Goal: Task Accomplishment & Management: Use online tool/utility

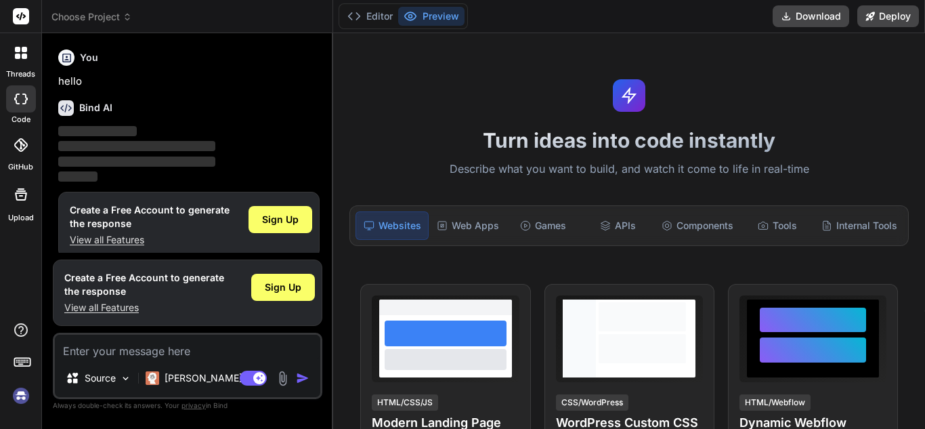
type textarea "x"
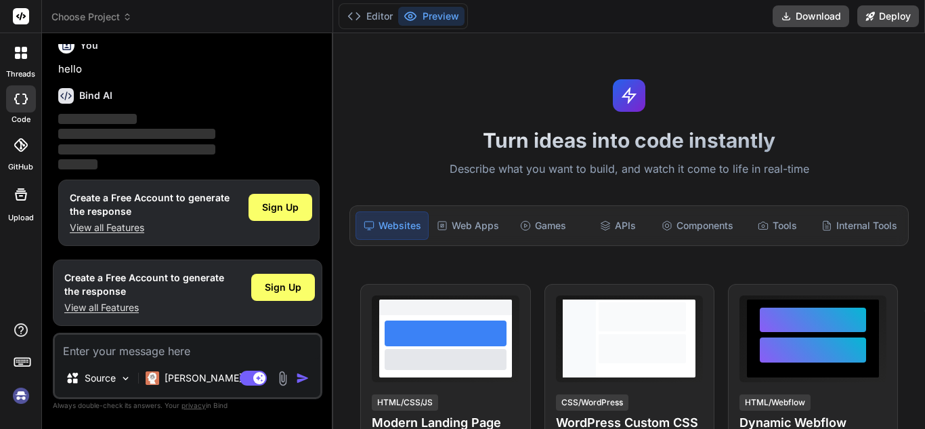
click at [86, 93] on h6 "Bind AI" at bounding box center [95, 96] width 33 height 14
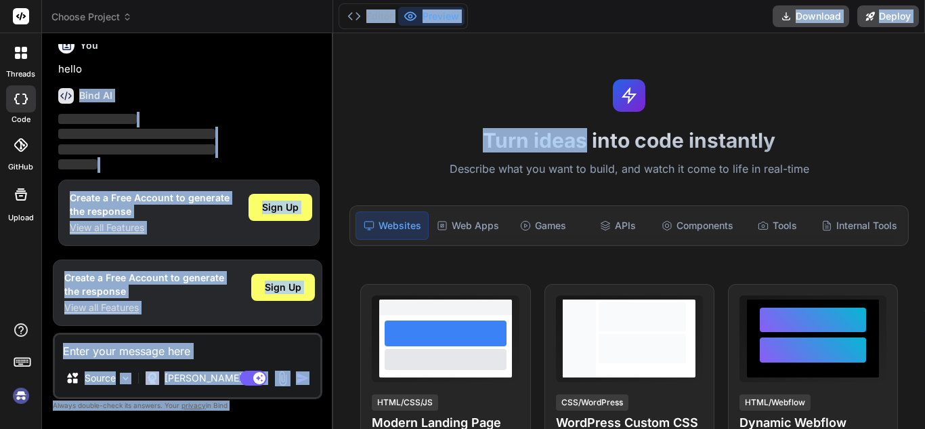
drag, startPoint x: 86, startPoint y: 93, endPoint x: 582, endPoint y: 146, distance: 498.5
click at [582, 146] on div "Choose Project Created with Pixso. Bind AI Web Search Created with Pixso. Code …" at bounding box center [483, 214] width 883 height 429
click at [872, 79] on div "Turn ideas into code instantly Describe what you want to build, and watch it co…" at bounding box center [629, 231] width 592 height 396
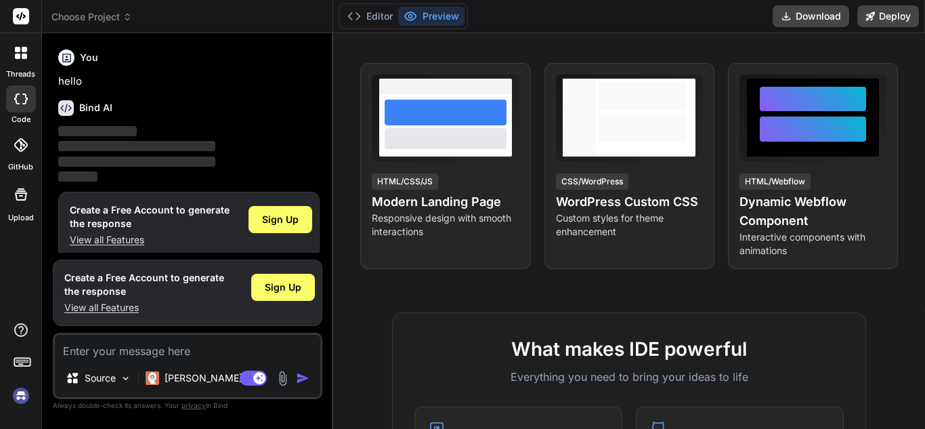
scroll to position [0, 0]
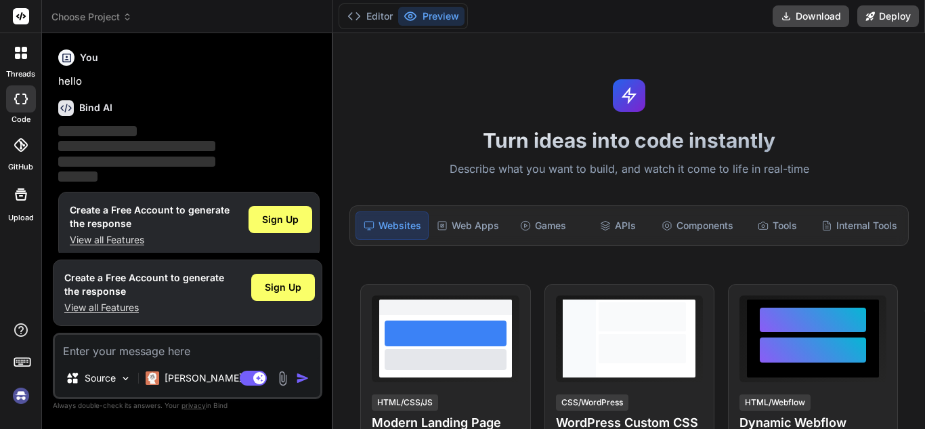
click at [18, 395] on img at bounding box center [20, 395] width 23 height 23
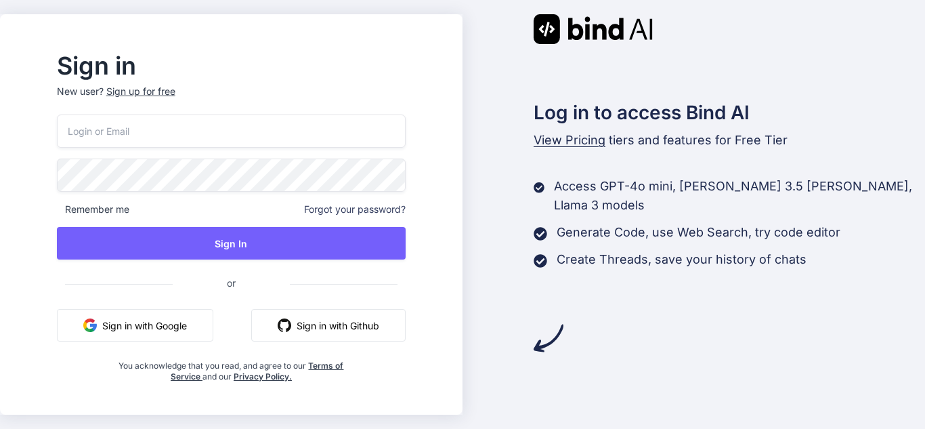
click at [150, 331] on button "Sign in with Google" at bounding box center [135, 325] width 156 height 33
click at [673, 280] on div "Log in to access Bind AI View Pricing tiers and features for Free Tier Access G…" at bounding box center [694, 183] width 463 height 339
click at [247, 135] on input "email" at bounding box center [231, 130] width 349 height 33
type input "[EMAIL_ADDRESS][DOMAIN_NAME]"
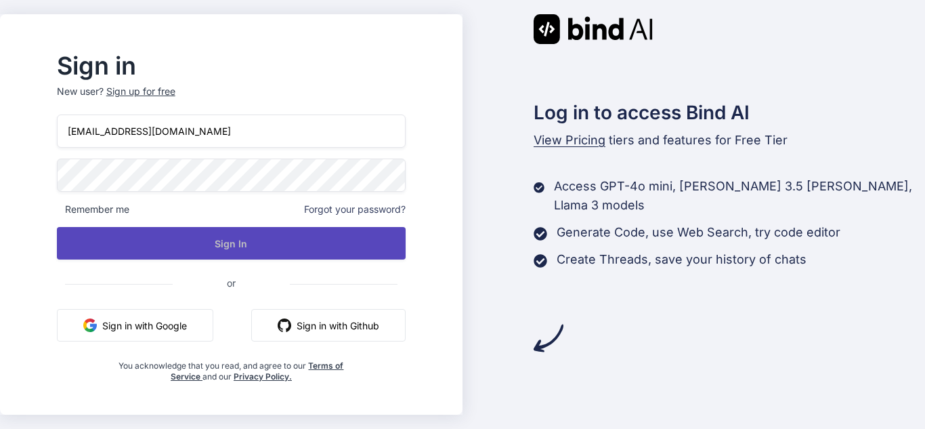
click at [202, 240] on button "Sign In" at bounding box center [231, 243] width 349 height 33
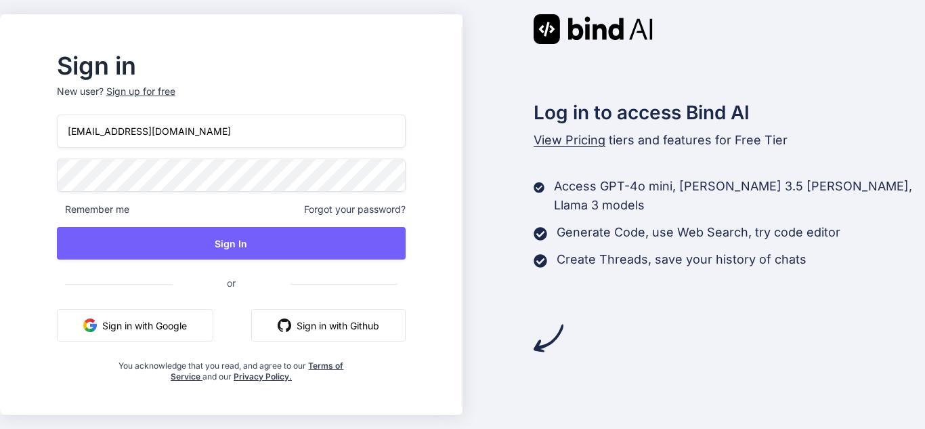
click at [213, 324] on button "Sign in with Google" at bounding box center [135, 325] width 156 height 33
click at [782, 193] on p "Access GPT-4o mini, [PERSON_NAME] 3.5 [PERSON_NAME], Llama 3 models" at bounding box center [739, 196] width 371 height 38
